Goal: Obtain resource: Obtain resource

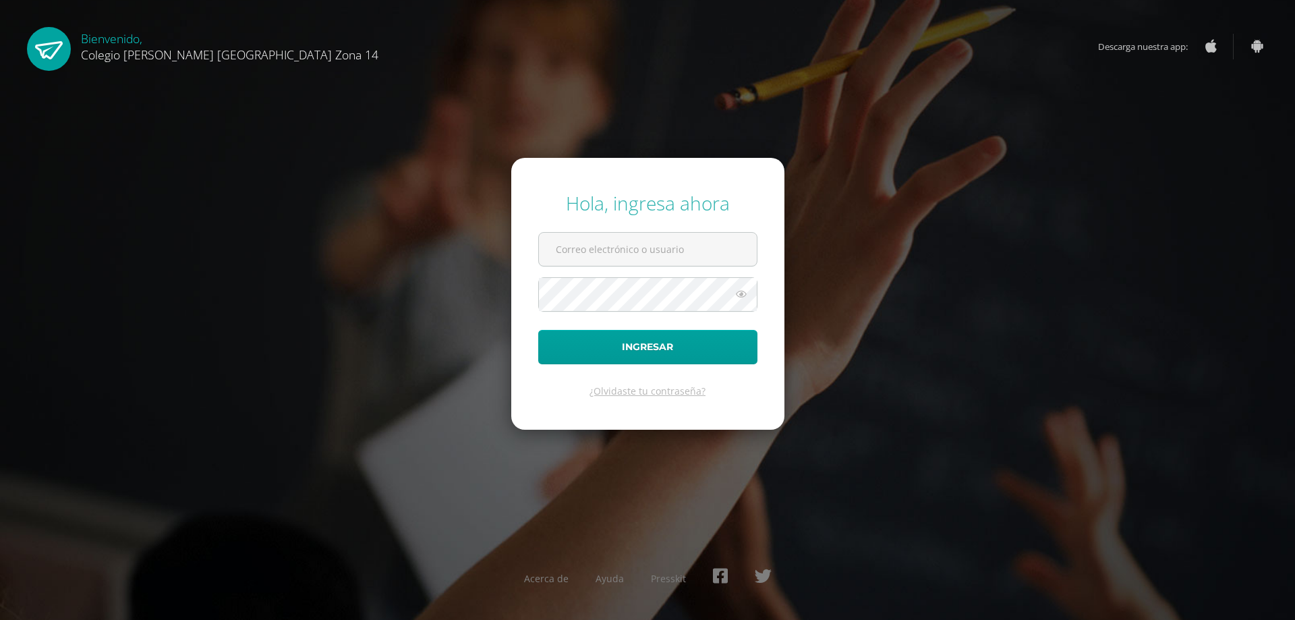
type input "[EMAIL_ADDRESS][DOMAIN_NAME]"
click at [743, 296] on icon at bounding box center [741, 294] width 18 height 16
click at [671, 347] on button "Ingresar" at bounding box center [647, 347] width 219 height 34
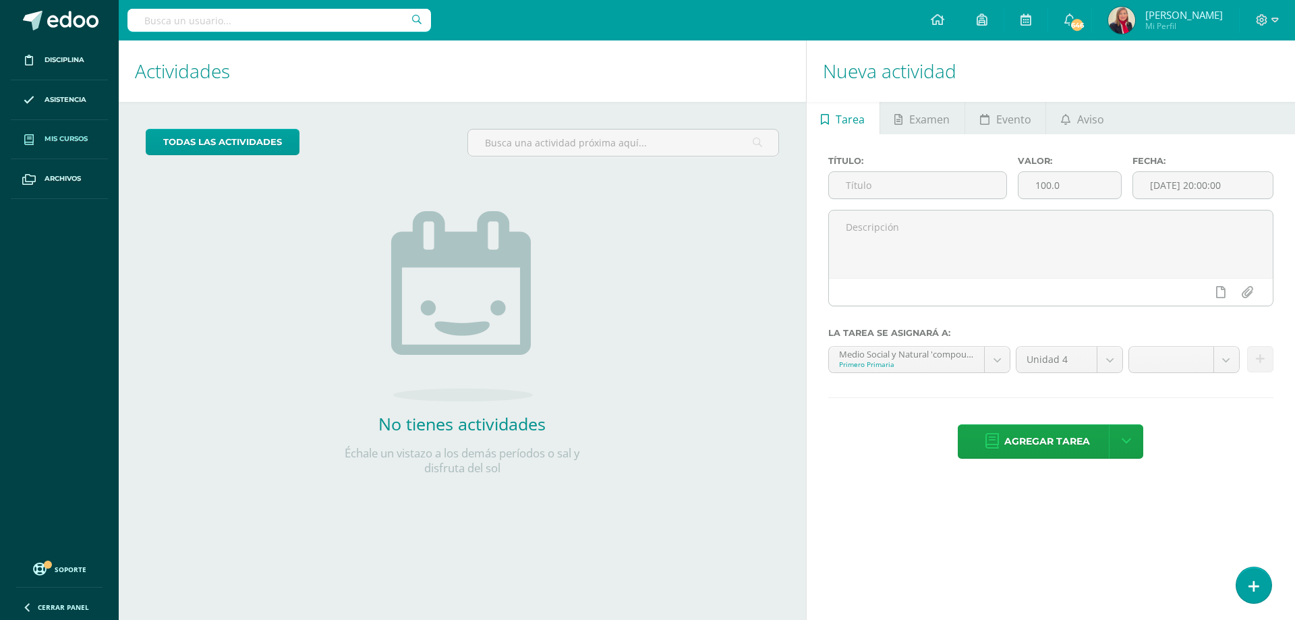
click at [85, 138] on span "Mis cursos" at bounding box center [66, 139] width 43 height 11
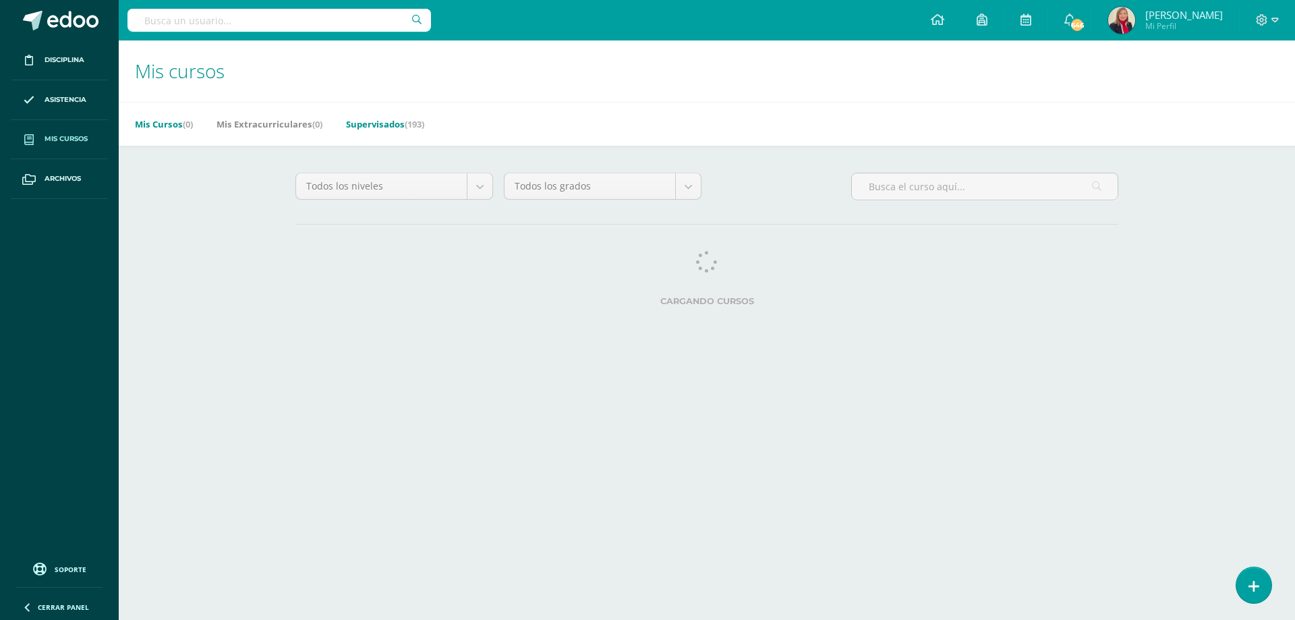
click at [401, 129] on link "Supervisados (193)" at bounding box center [385, 124] width 78 height 22
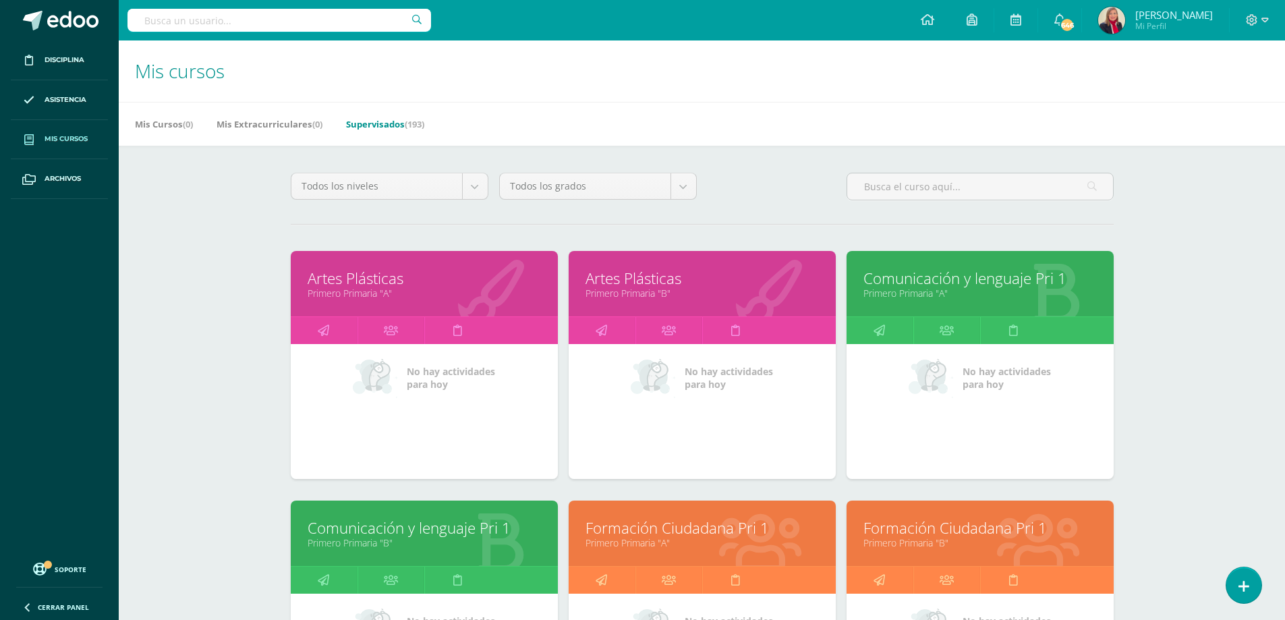
click at [398, 120] on link "Supervisados (193)" at bounding box center [385, 124] width 78 height 22
click at [984, 280] on link "Comunicación y lenguaje Pri 1" at bounding box center [979, 278] width 233 height 21
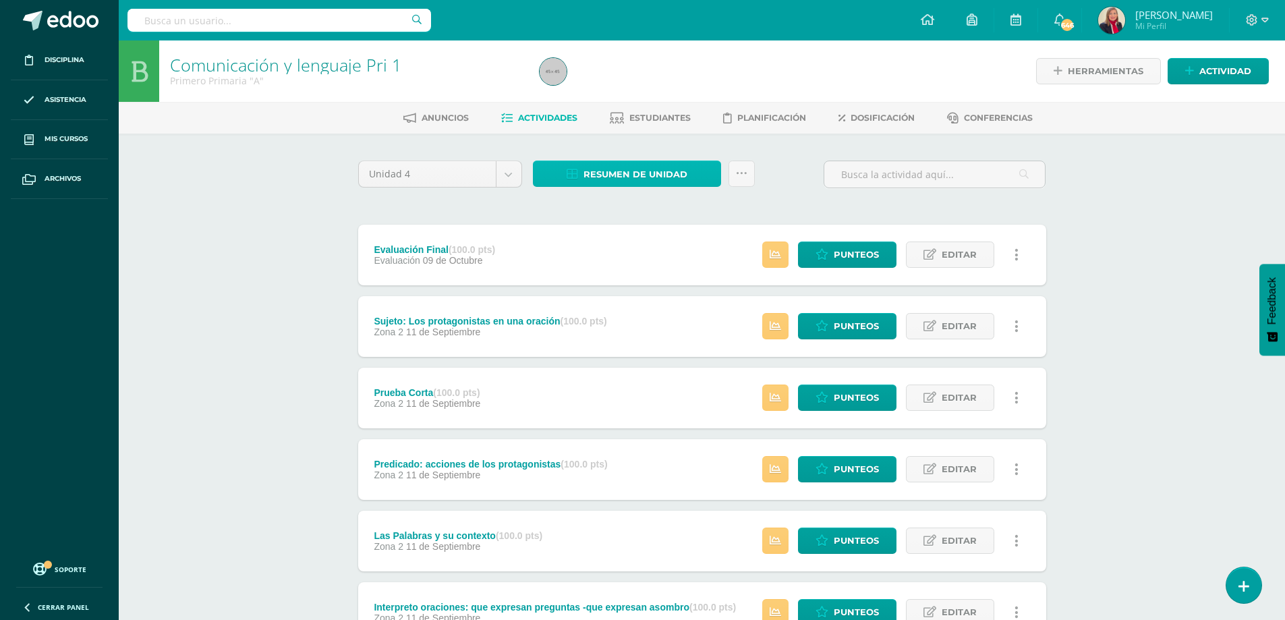
click at [678, 172] on span "Resumen de unidad" at bounding box center [635, 174] width 104 height 25
click at [662, 86] on link "Descargar como HTML" at bounding box center [628, 86] width 144 height 21
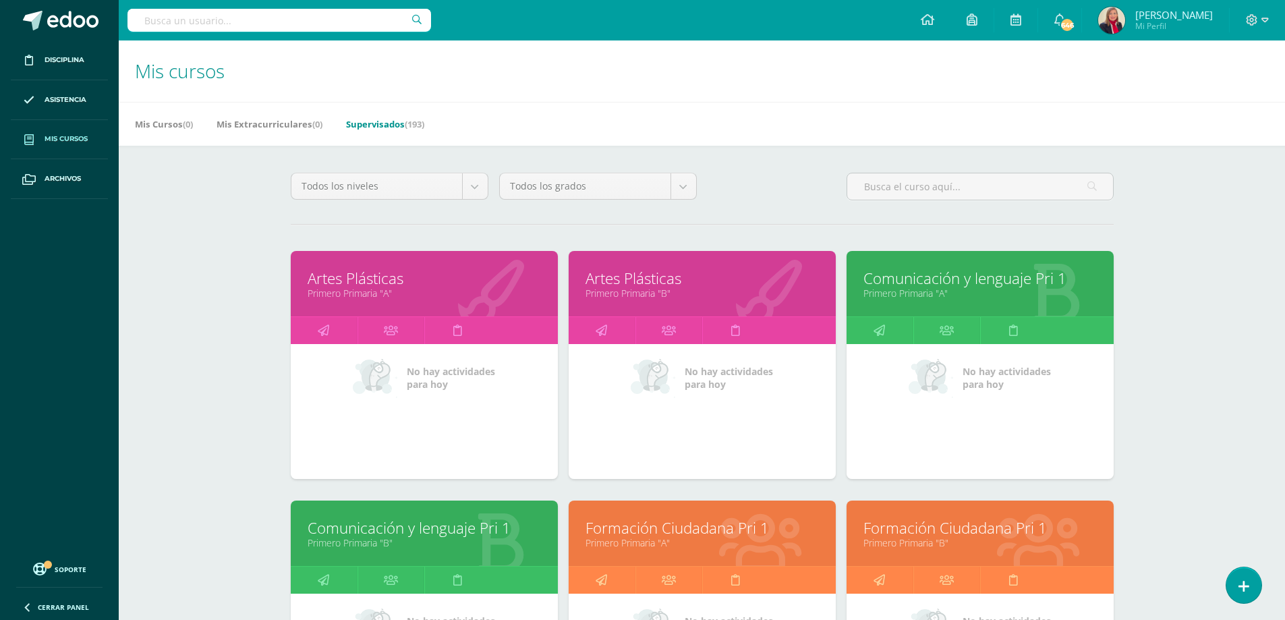
click at [362, 281] on link "Artes Plásticas" at bounding box center [424, 278] width 233 height 21
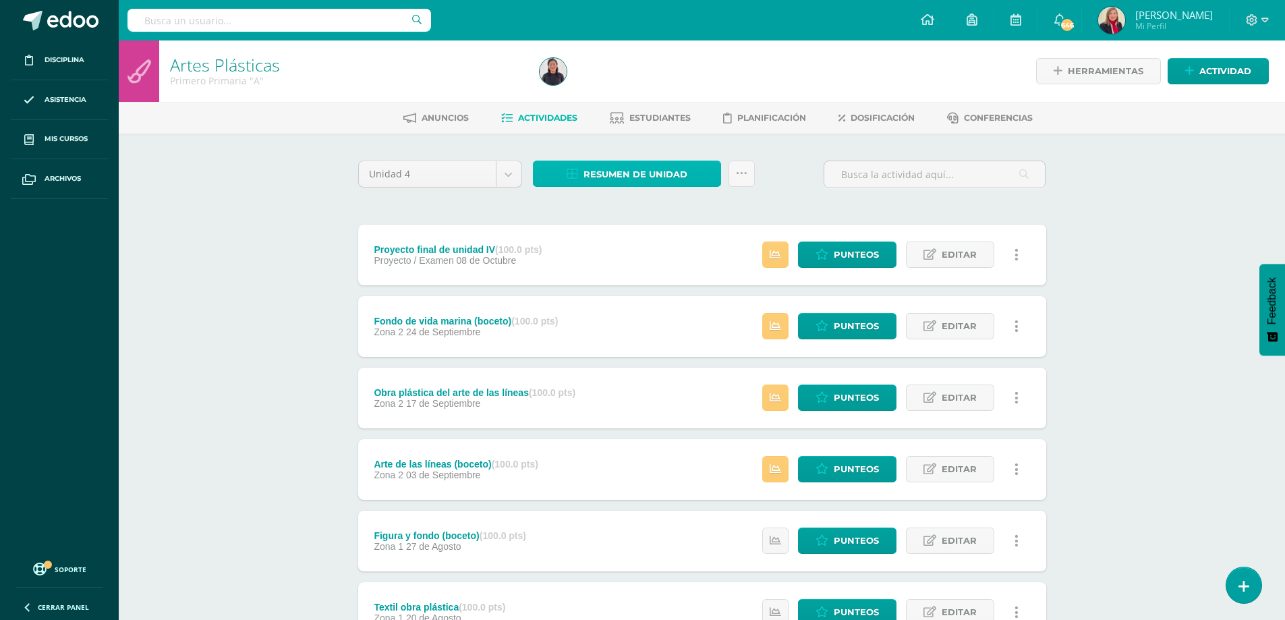
click at [649, 172] on span "Resumen de unidad" at bounding box center [635, 174] width 104 height 25
click at [654, 81] on link "Descargar como HTML" at bounding box center [628, 86] width 144 height 21
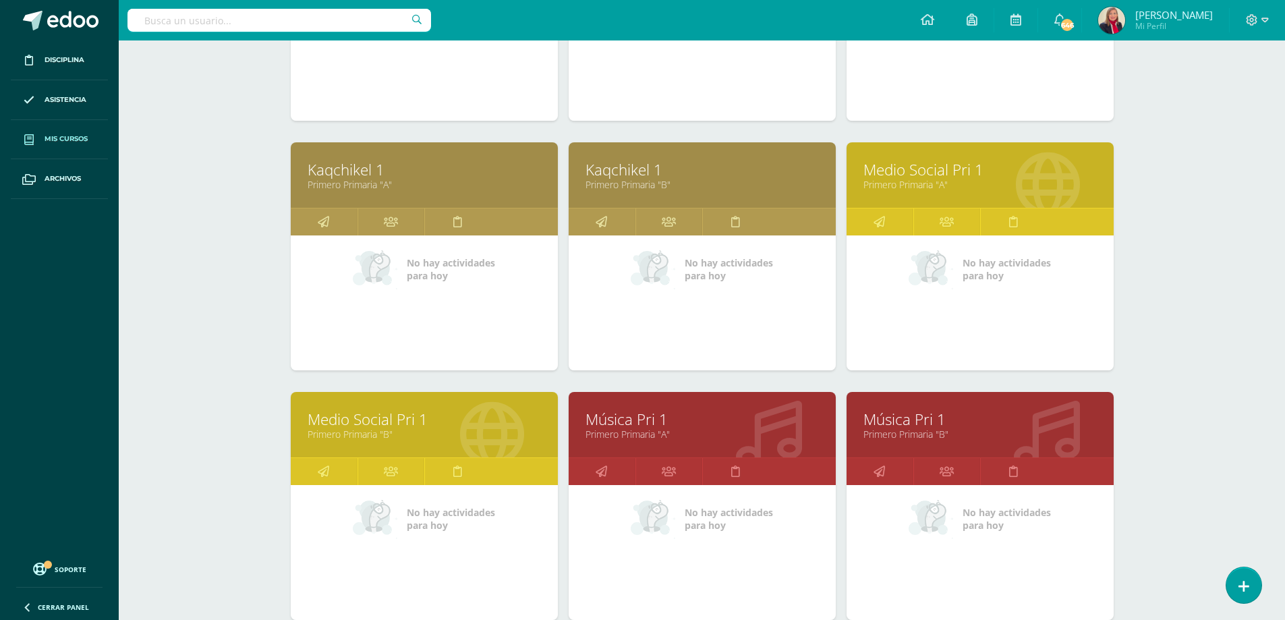
scroll to position [614, 0]
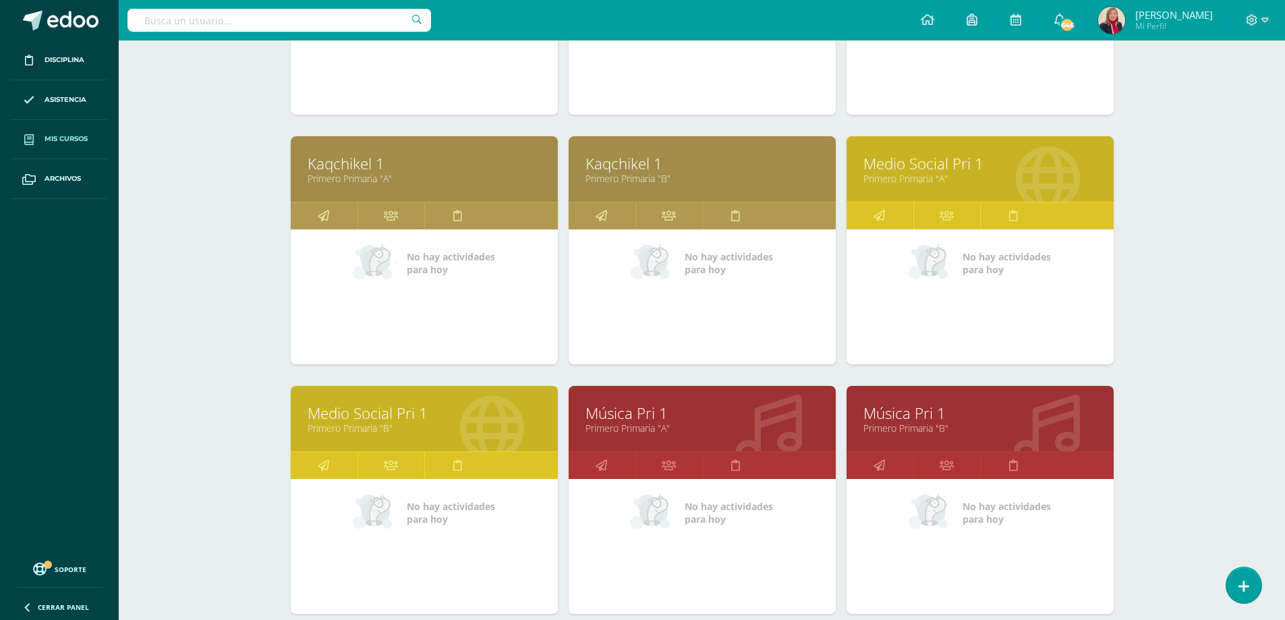
click at [347, 167] on link "Kaqchikel 1" at bounding box center [424, 163] width 233 height 21
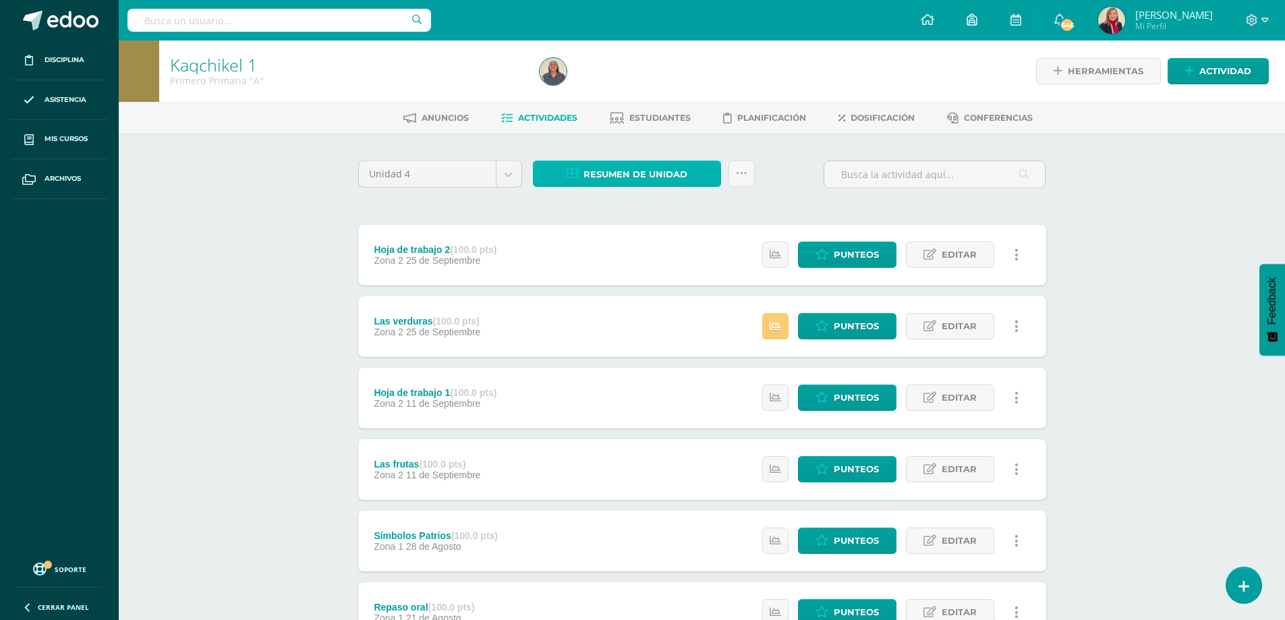
click at [674, 175] on span "Resumen de unidad" at bounding box center [635, 174] width 104 height 25
click at [593, 85] on link "Descargar como HTML" at bounding box center [628, 86] width 144 height 21
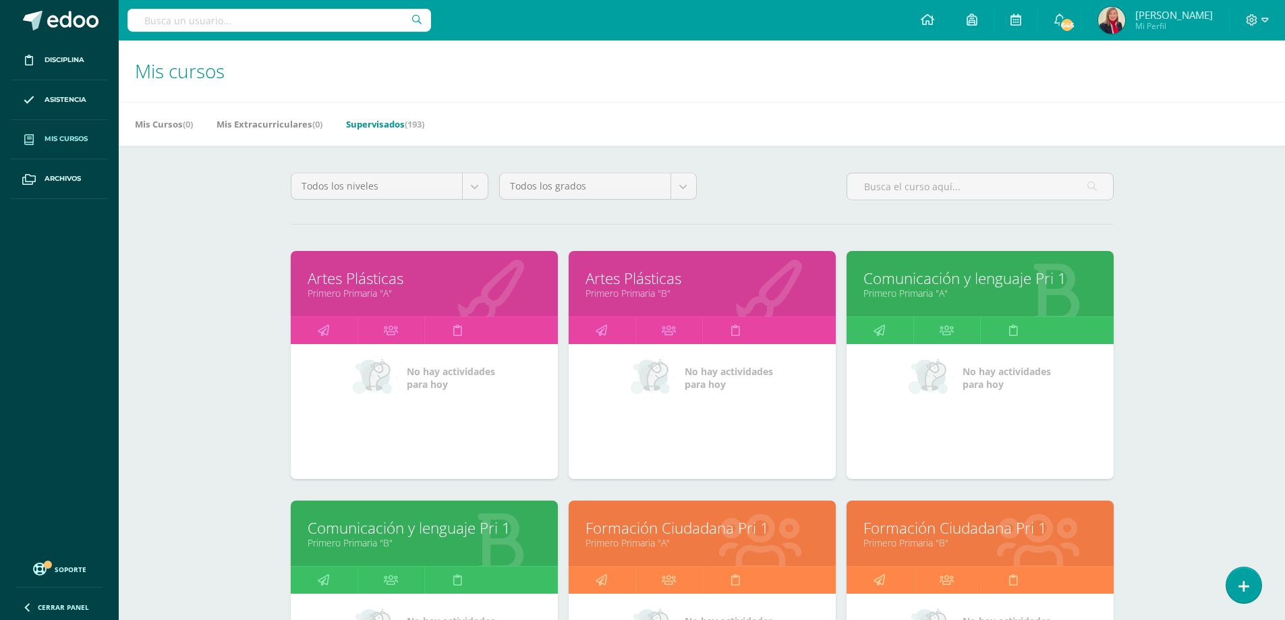
scroll to position [465, 0]
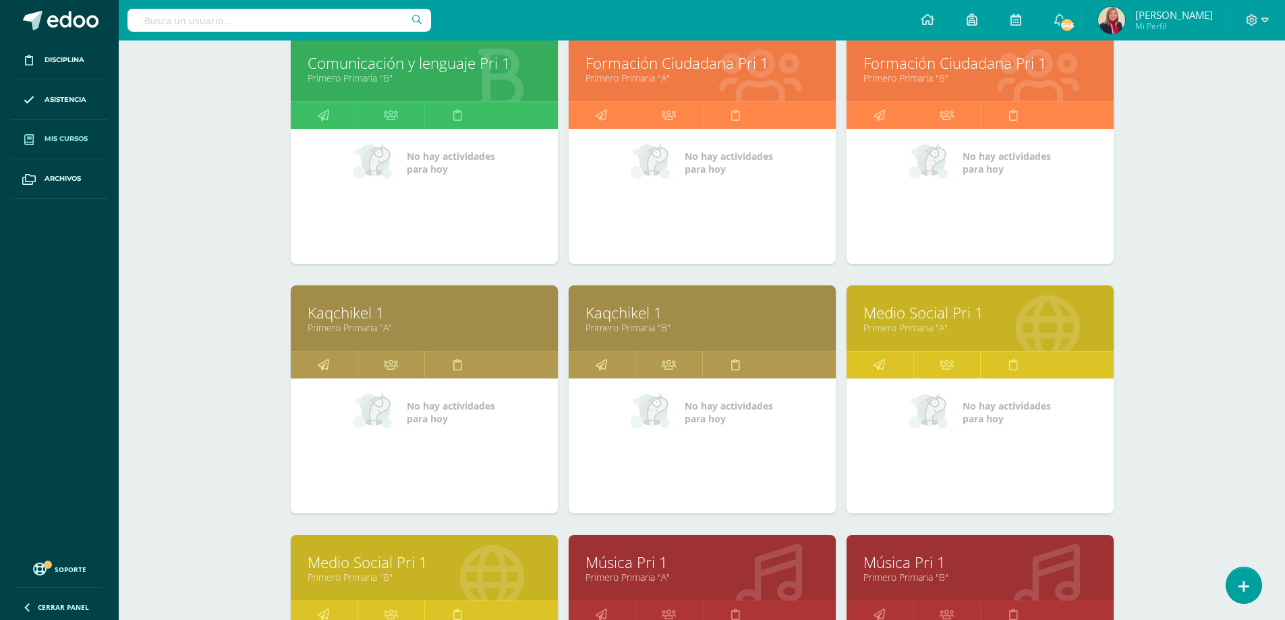
click at [633, 564] on link "Música Pri 1" at bounding box center [701, 562] width 233 height 21
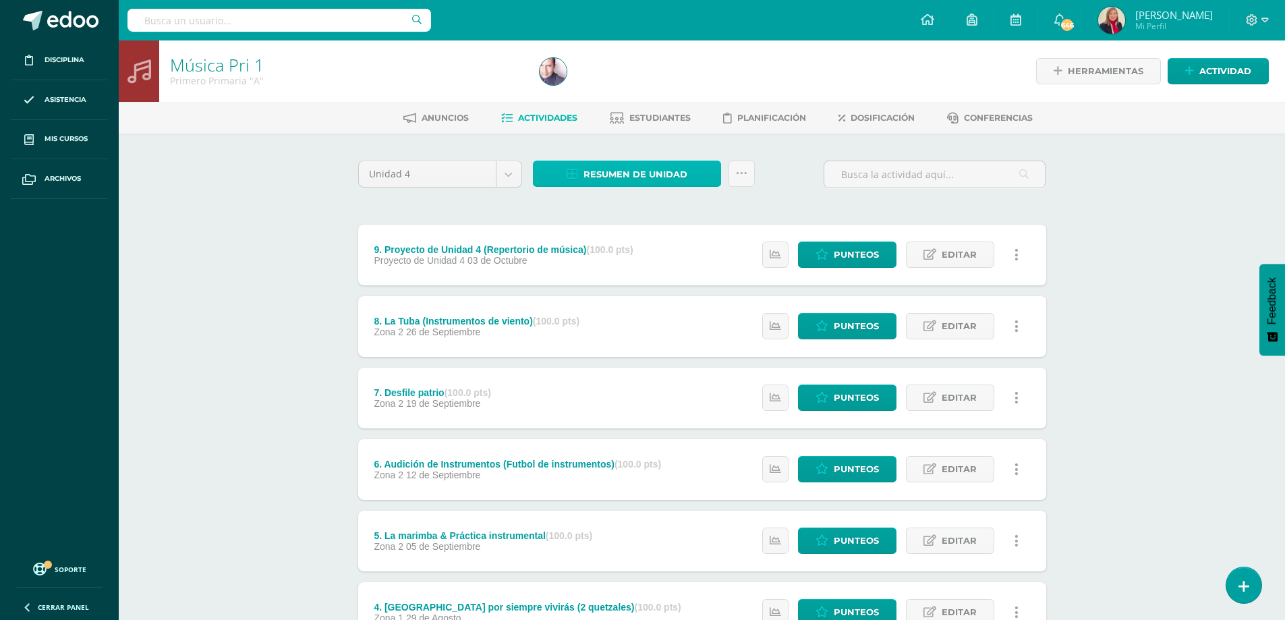
click at [627, 176] on span "Resumen de unidad" at bounding box center [635, 174] width 104 height 25
click at [653, 88] on link "Descargar como HTML" at bounding box center [628, 86] width 144 height 21
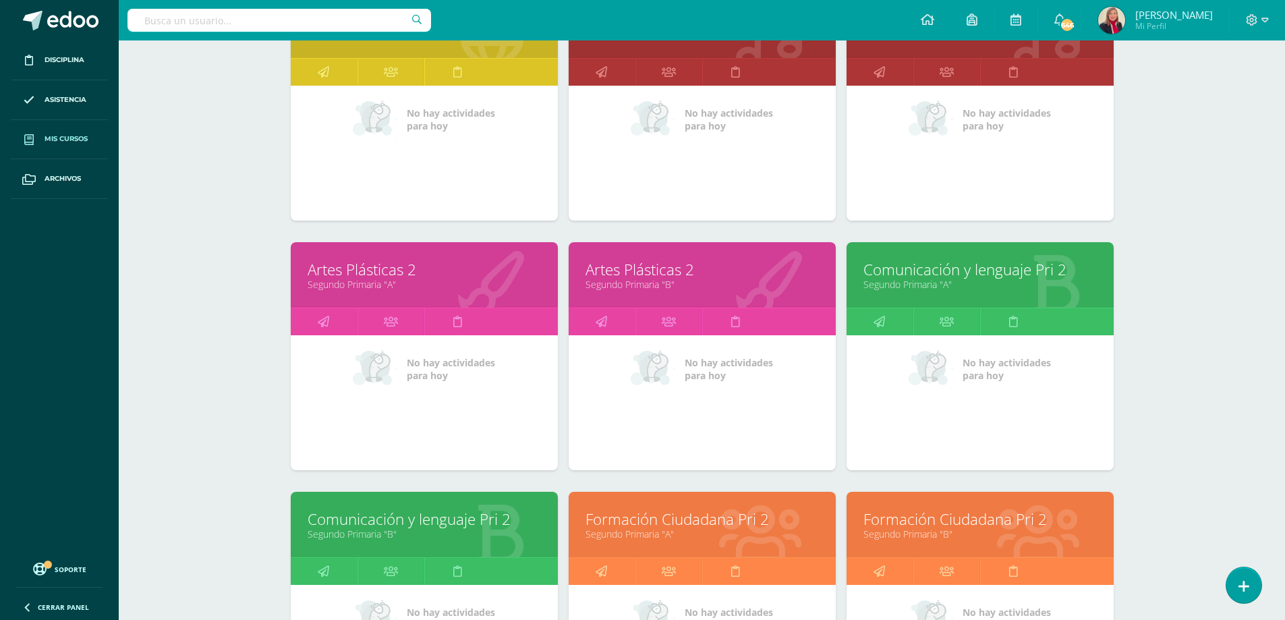
scroll to position [1549, 0]
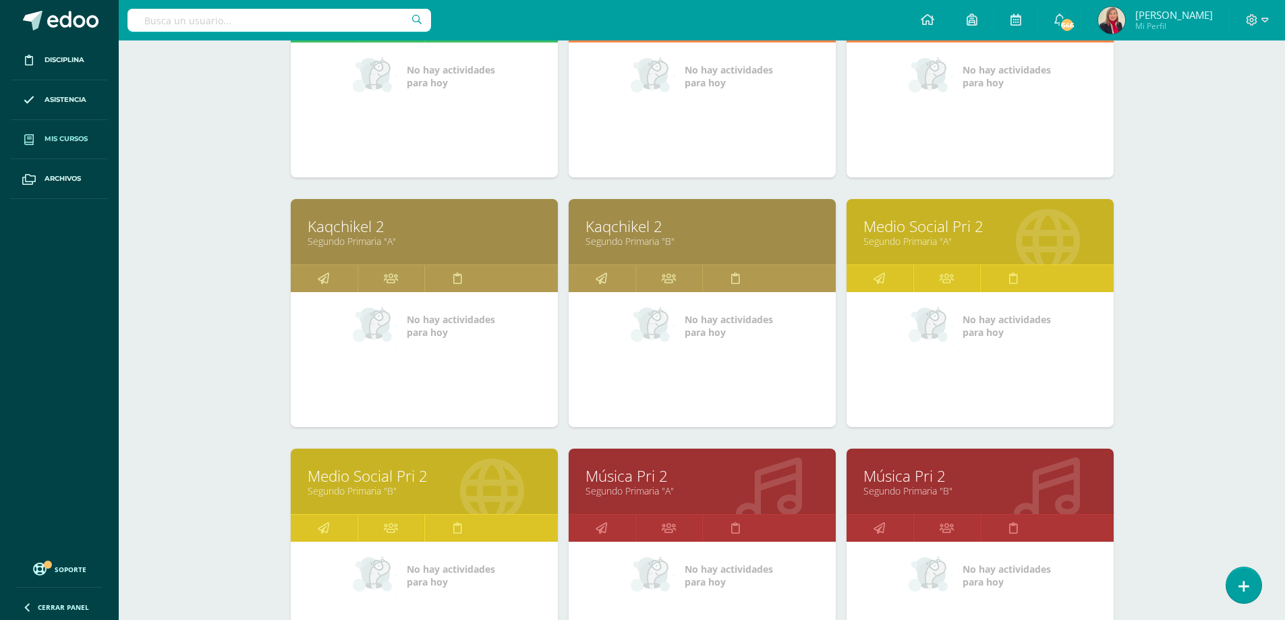
click at [637, 475] on link "Música Pri 2" at bounding box center [701, 475] width 233 height 21
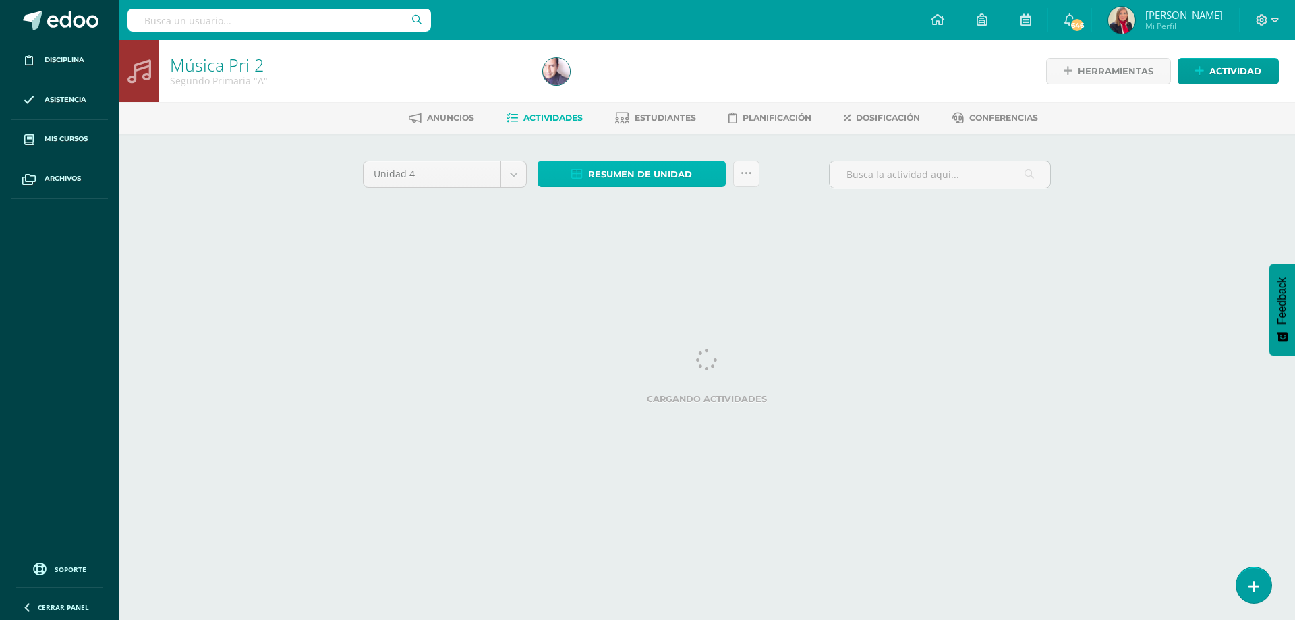
click at [618, 177] on span "Resumen de unidad" at bounding box center [640, 174] width 104 height 25
click at [631, 84] on link "Descargar como HTML" at bounding box center [632, 86] width 144 height 21
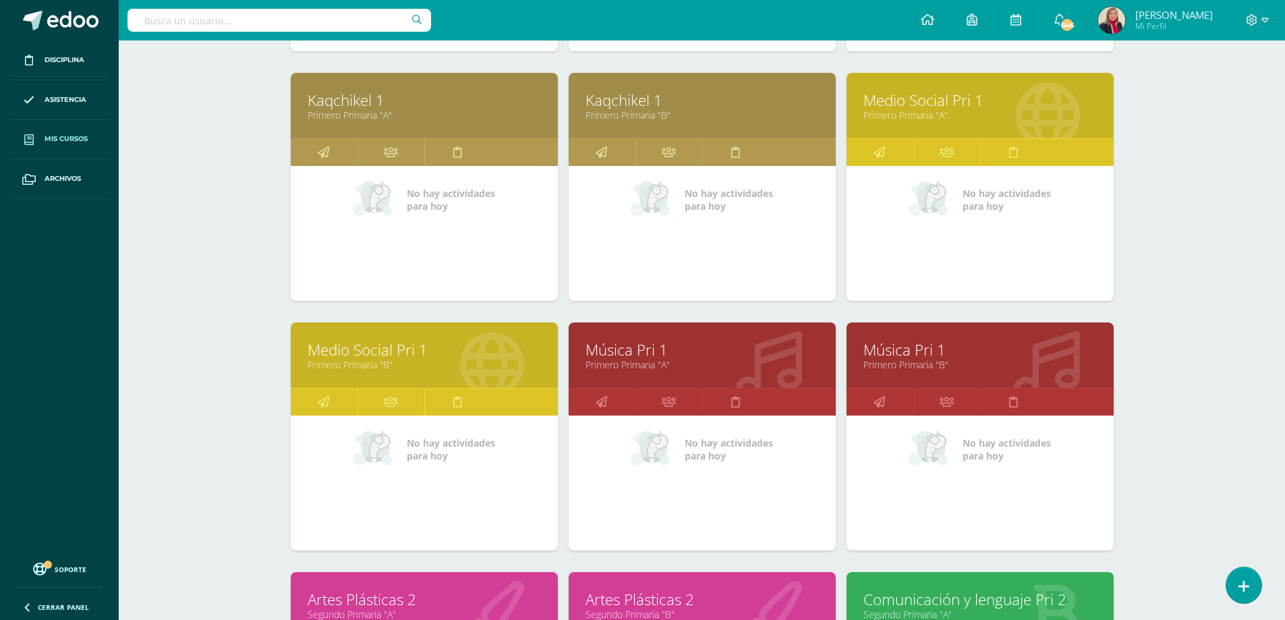
scroll to position [1219, 0]
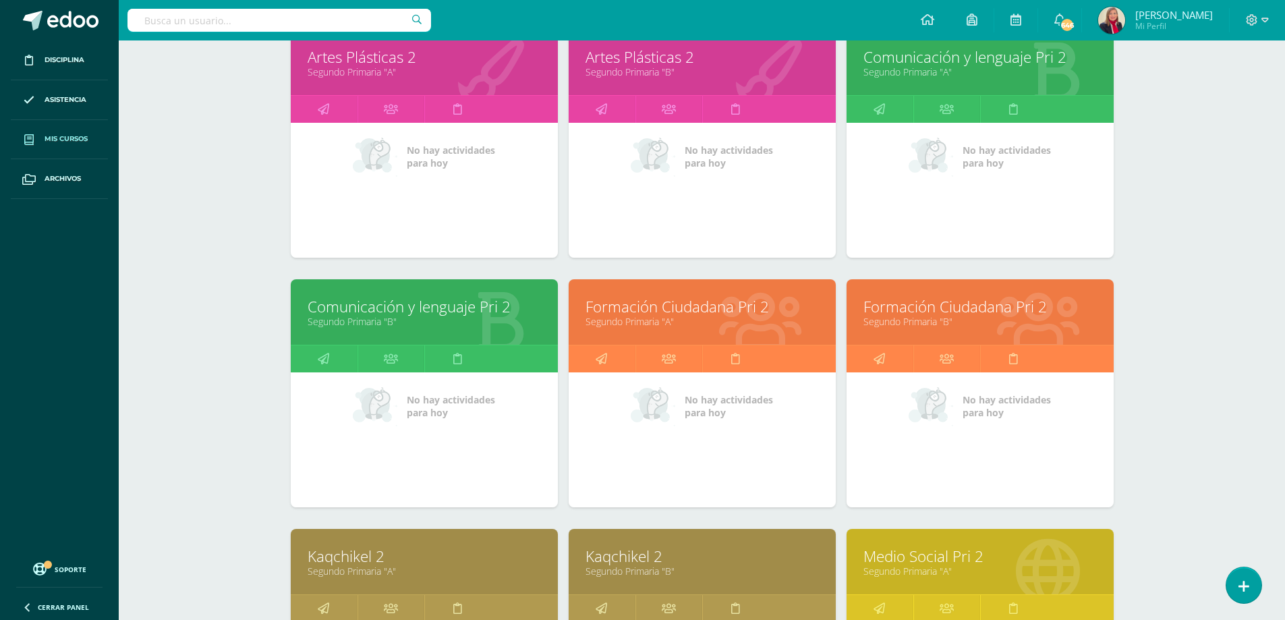
click at [362, 555] on link "Kaqchikel 2" at bounding box center [424, 556] width 233 height 21
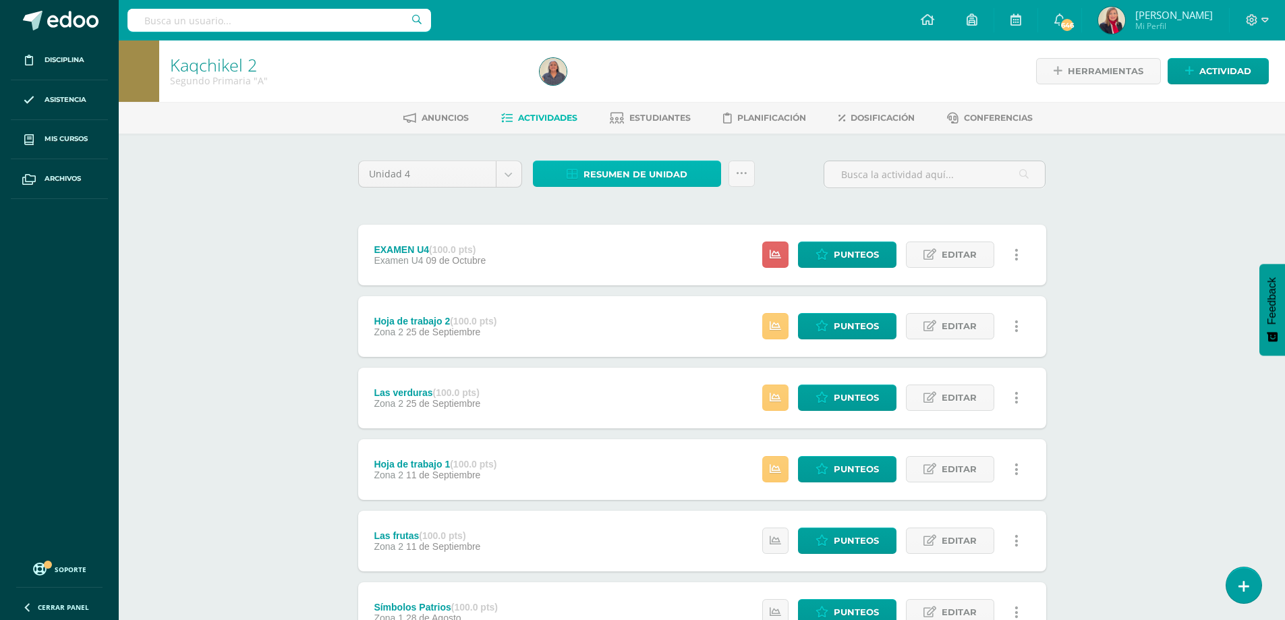
click at [593, 174] on span "Resumen de unidad" at bounding box center [635, 174] width 104 height 25
click at [596, 83] on link "Descargar como HTML" at bounding box center [628, 86] width 144 height 21
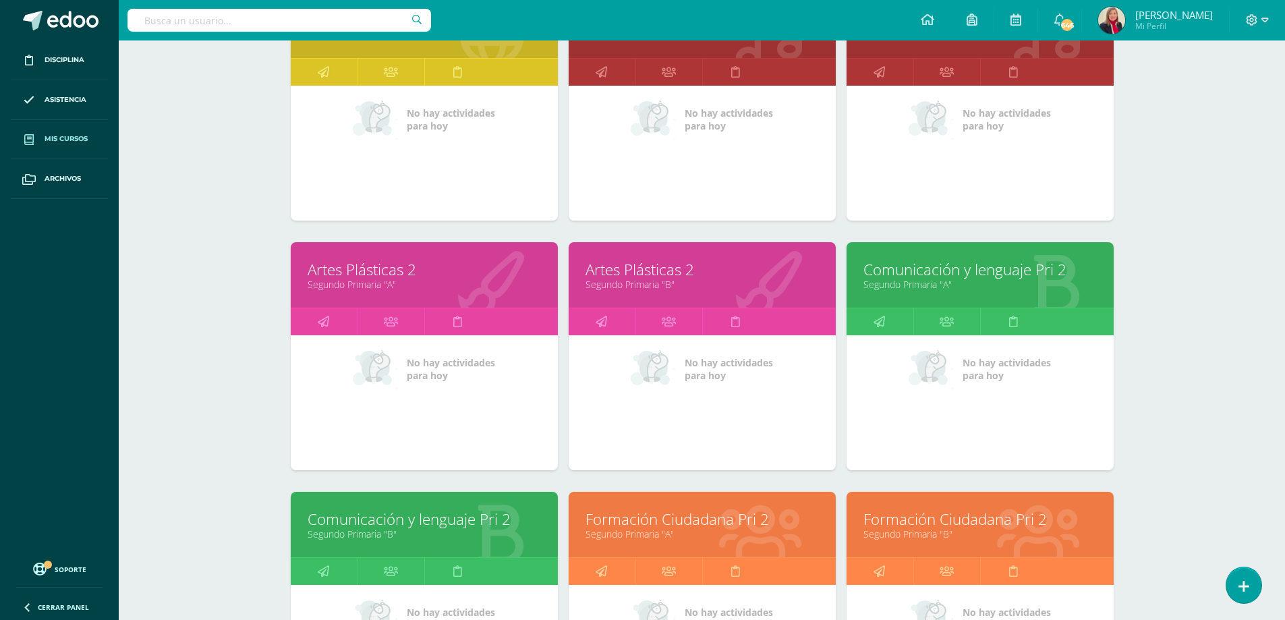
scroll to position [1549, 0]
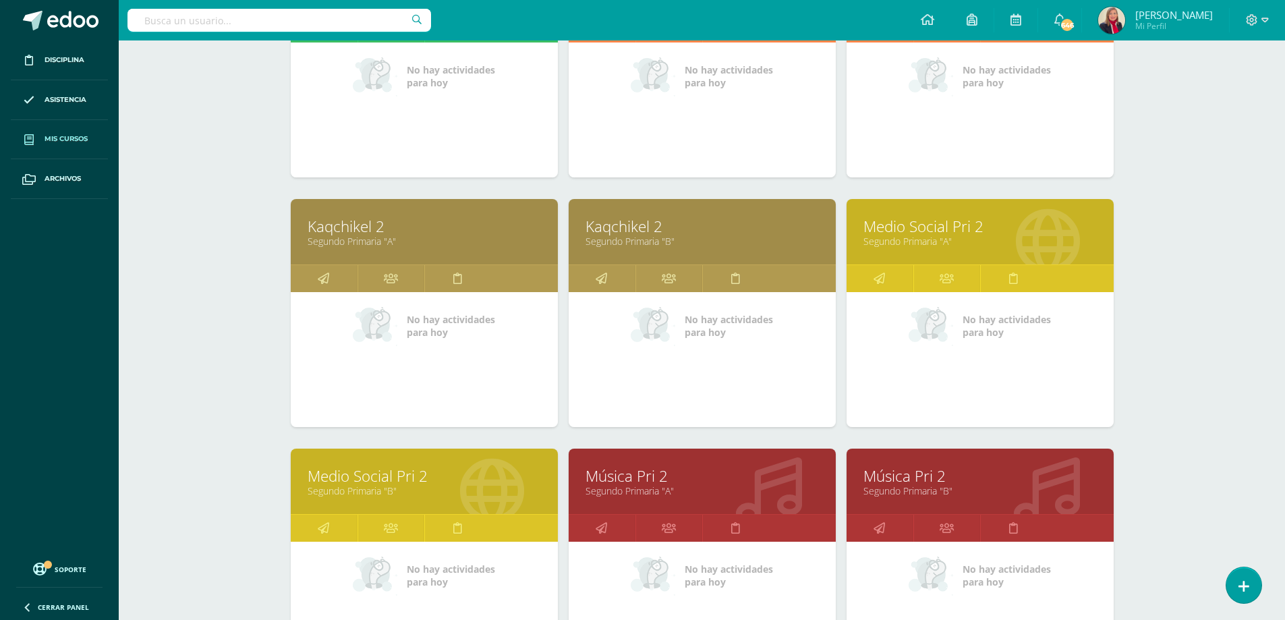
click at [635, 477] on link "Música Pri 2" at bounding box center [701, 475] width 233 height 21
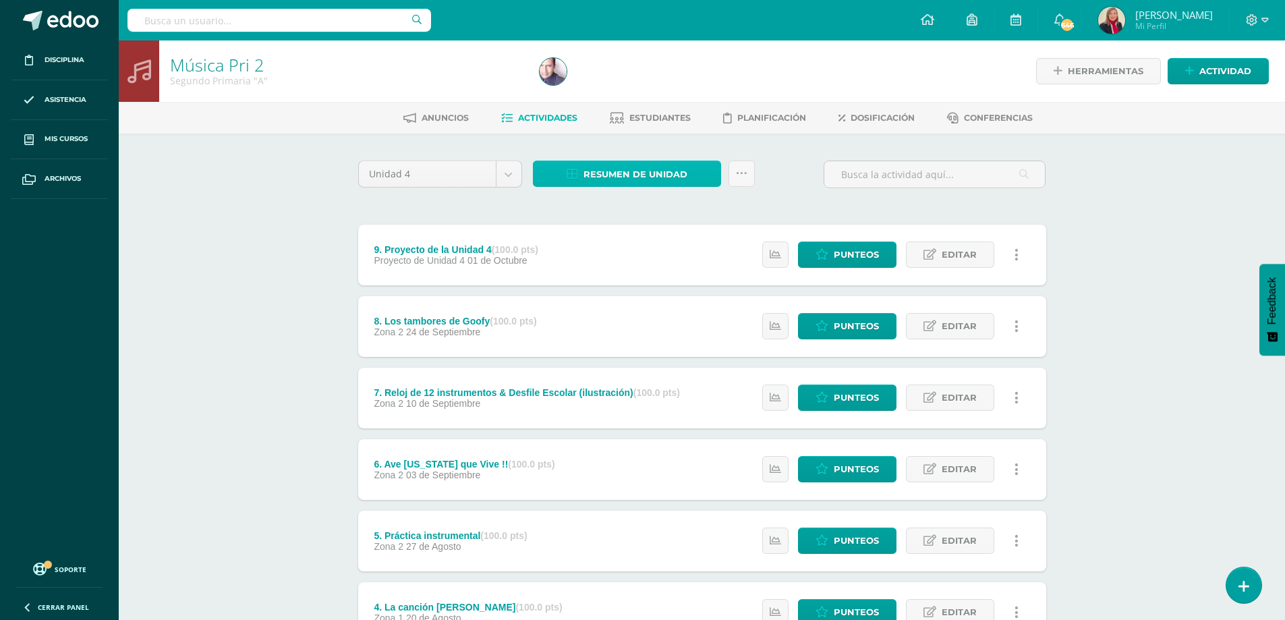
click at [616, 171] on span "Resumen de unidad" at bounding box center [635, 174] width 104 height 25
click at [619, 84] on link "Descargar como HTML" at bounding box center [628, 86] width 144 height 21
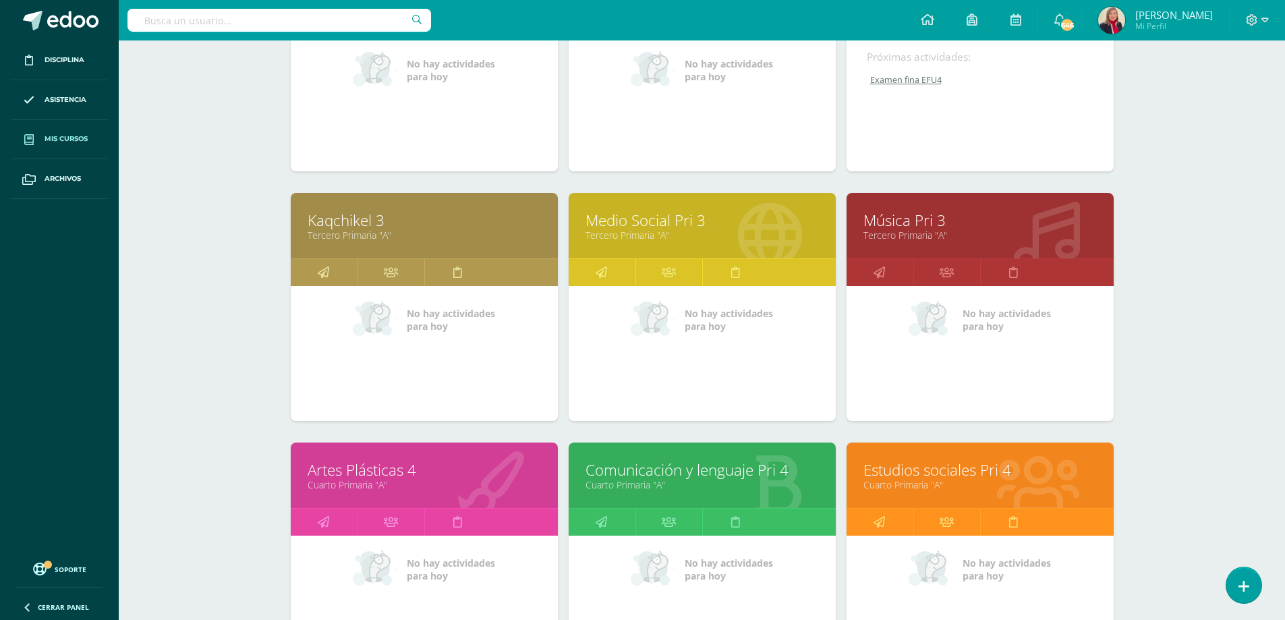
scroll to position [2846, 0]
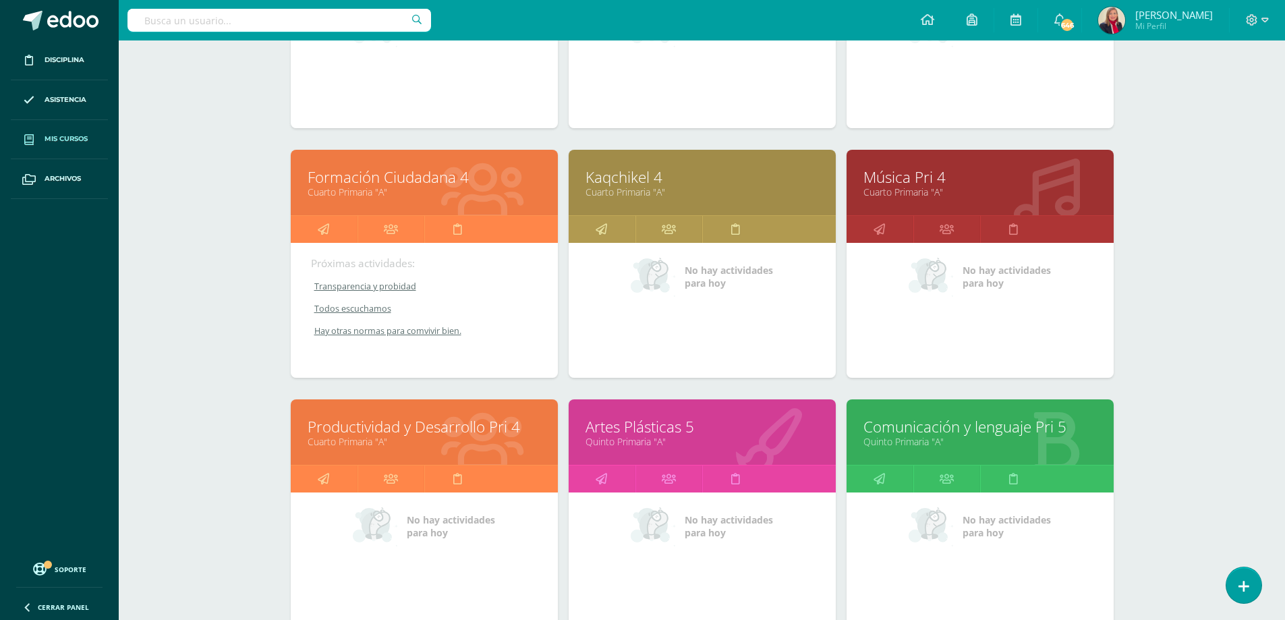
click at [930, 180] on link "Música Pri 4" at bounding box center [979, 177] width 233 height 21
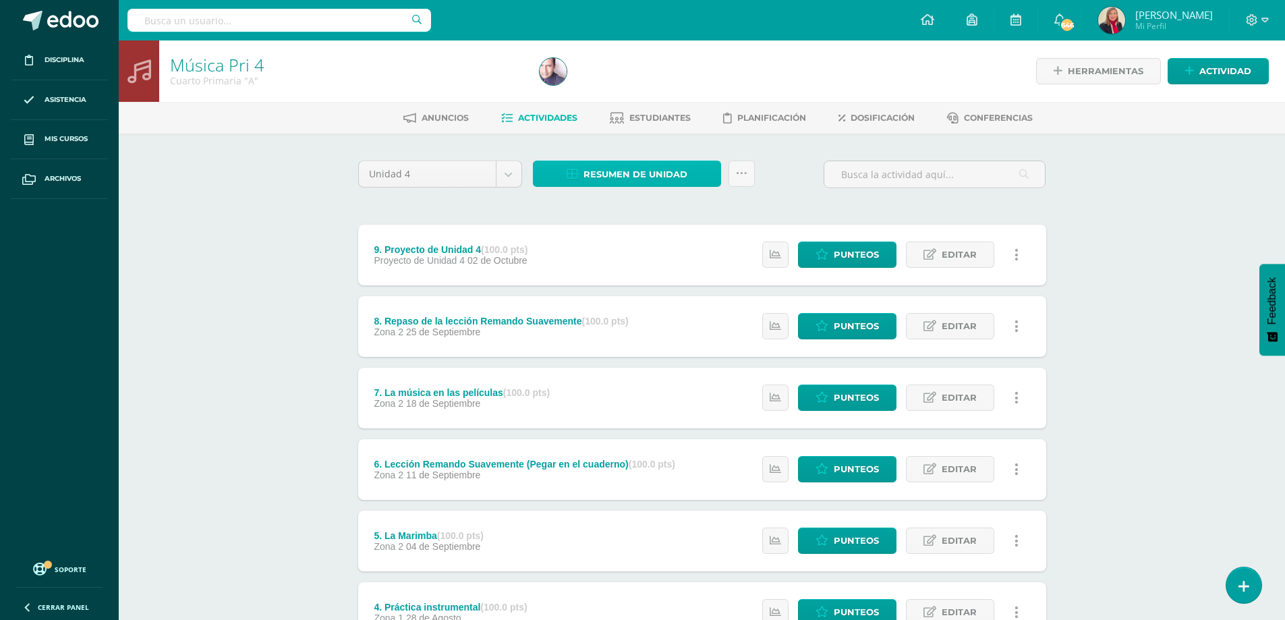
click at [635, 177] on span "Resumen de unidad" at bounding box center [635, 174] width 104 height 25
click at [633, 88] on link "Descargar como HTML" at bounding box center [628, 86] width 144 height 21
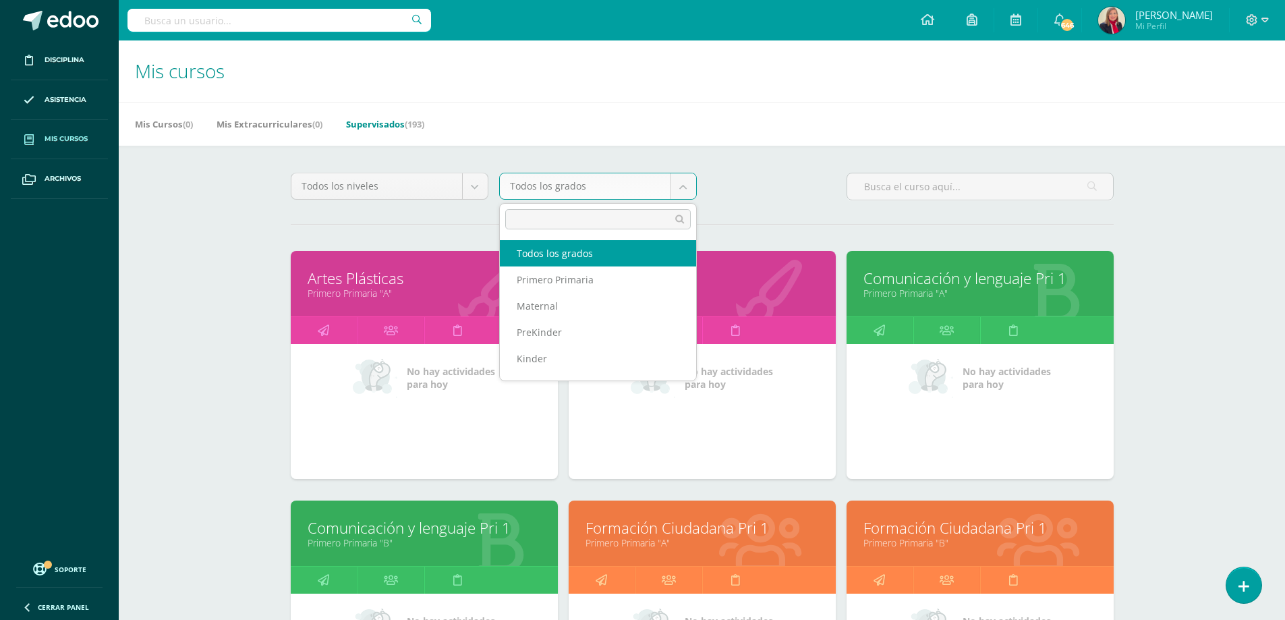
click at [531, 185] on body "Disciplina Asistencia Mis cursos Archivos Soporte Ayuda Reportar un problema Ce…" at bounding box center [642, 542] width 1285 height 1084
